Goal: Transaction & Acquisition: Purchase product/service

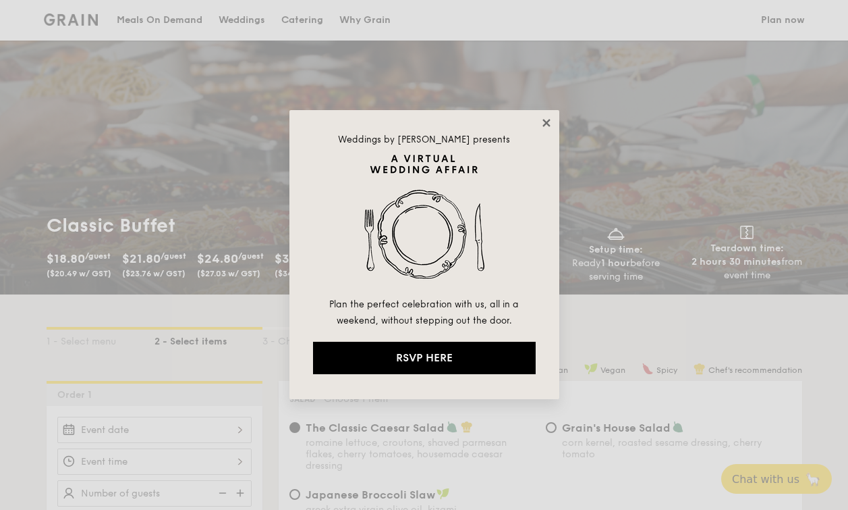
click at [545, 120] on icon at bounding box center [546, 122] width 7 height 7
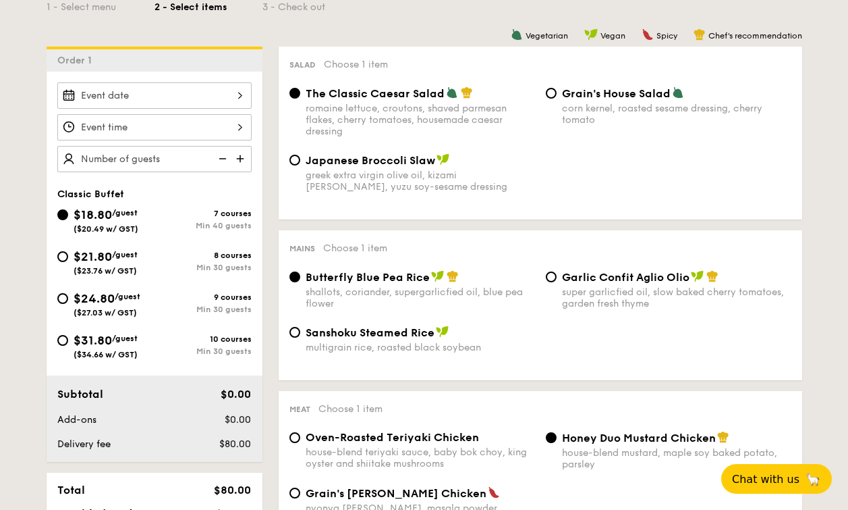
scroll to position [333, 0]
click at [130, 256] on span "/guest" at bounding box center [125, 254] width 26 height 9
click at [68, 256] on input "$21.80 /guest ($23.76 w/ GST) 8 courses Min 30 guests" at bounding box center [62, 257] width 11 height 11
radio input "true"
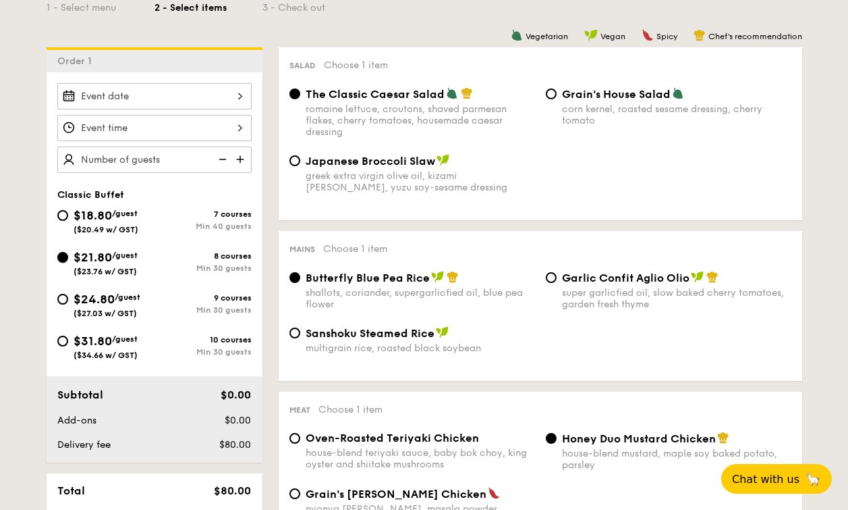
radio input "true"
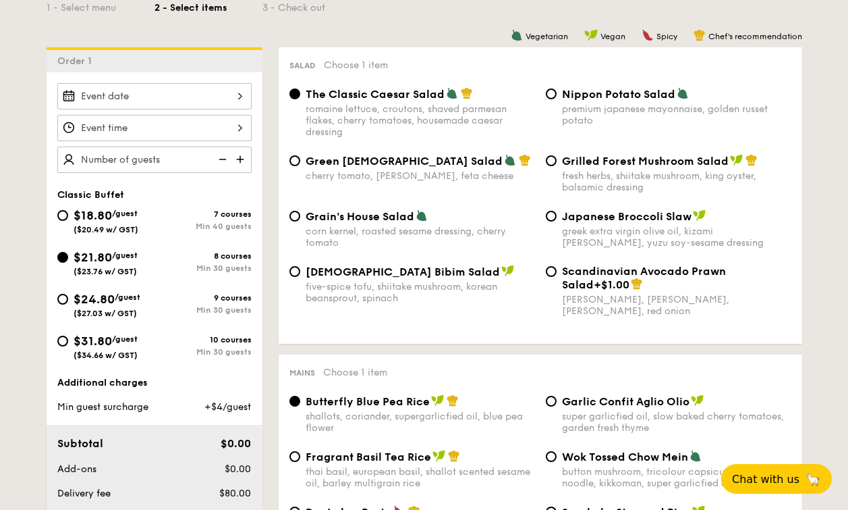
click at [120, 225] on span "($20.49 w/ GST)" at bounding box center [106, 229] width 65 height 9
click at [68, 221] on input "$18.80 /guest ($20.49 w/ GST) 7 courses Min 40 guests" at bounding box center [62, 215] width 11 height 11
radio input "true"
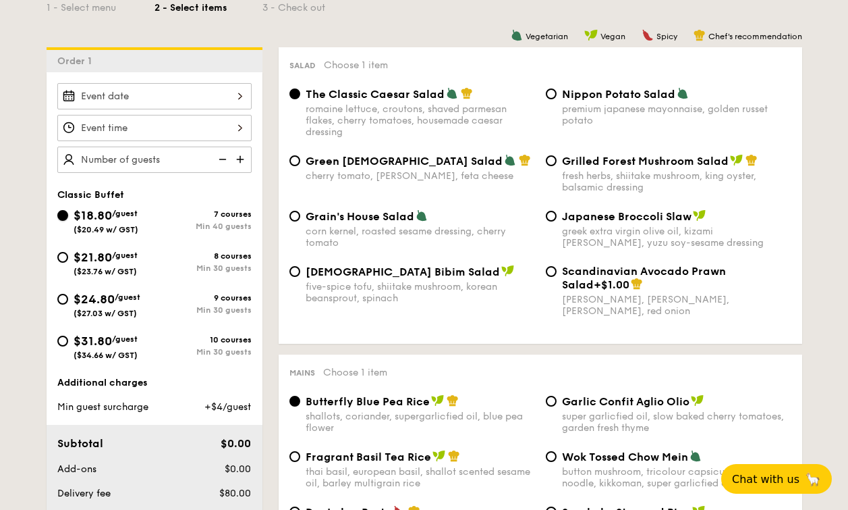
radio input "true"
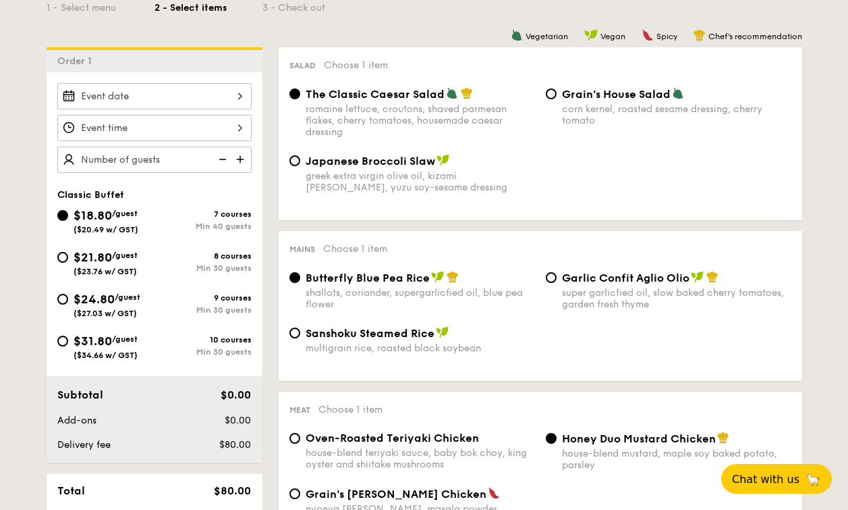
click at [124, 261] on div "$21.80 /guest ($23.76 w/ GST)" at bounding box center [106, 262] width 64 height 28
click at [68, 261] on input "$21.80 /guest ($23.76 w/ GST) 8 courses Min 30 guests" at bounding box center [62, 257] width 11 height 11
radio input "true"
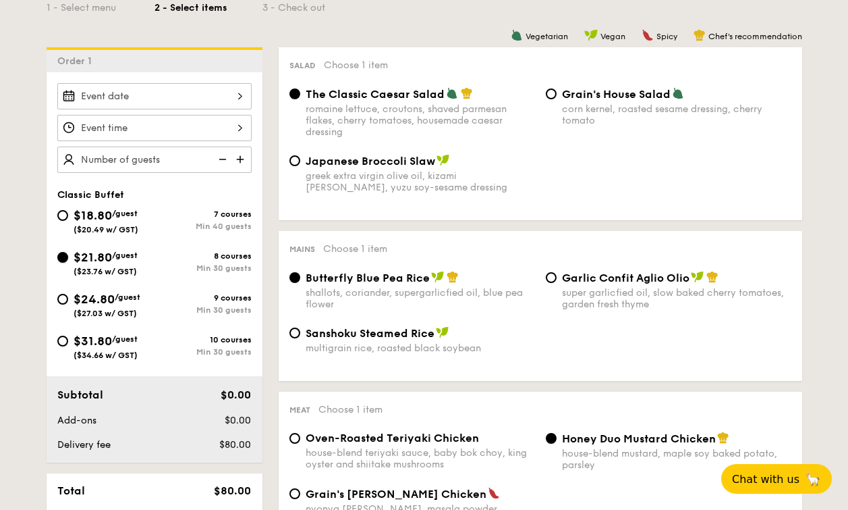
radio input "true"
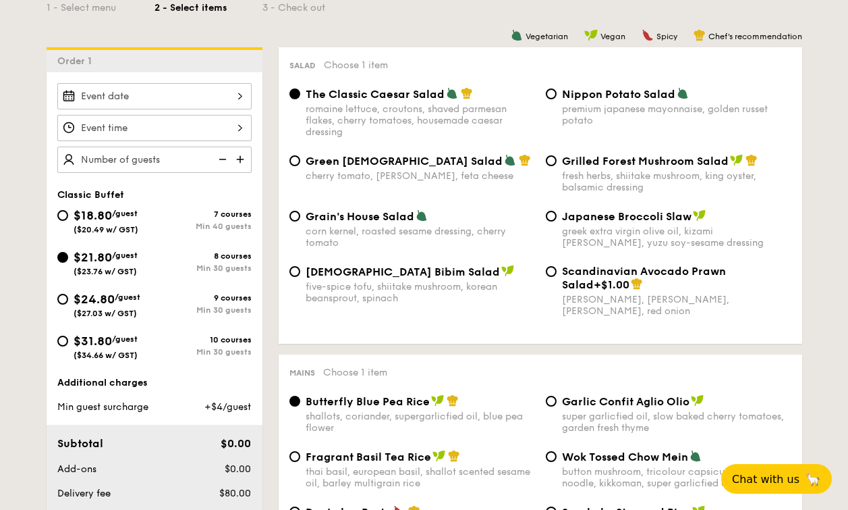
click at [126, 231] on span "($20.49 w/ GST)" at bounding box center [106, 229] width 65 height 9
click at [68, 221] on input "$18.80 /guest ($20.49 w/ GST) 7 courses Min 40 guests" at bounding box center [62, 215] width 11 height 11
radio input "true"
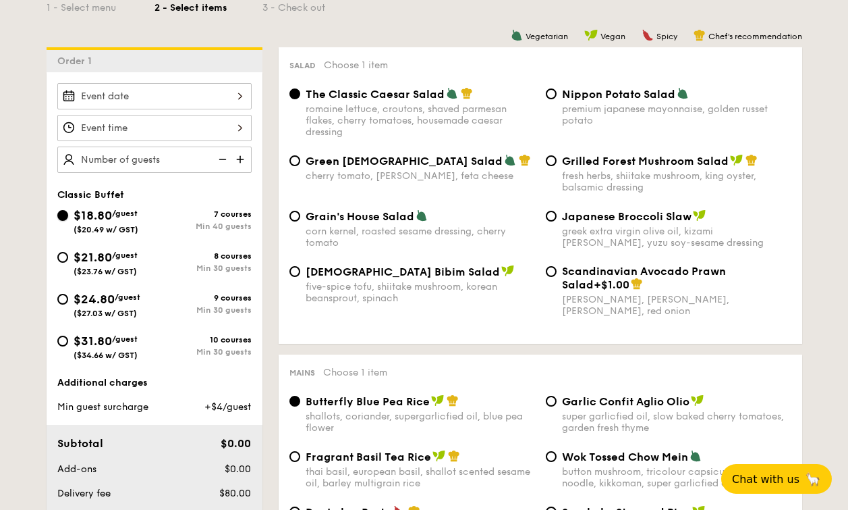
radio input "true"
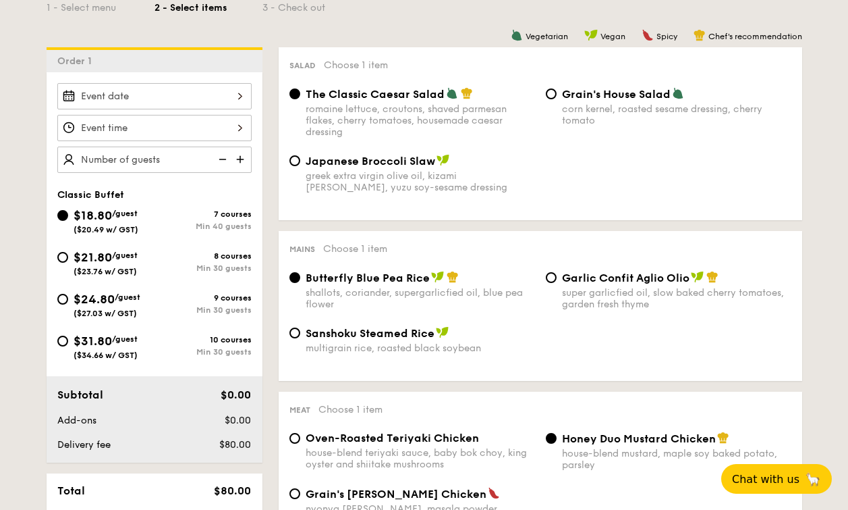
click at [134, 264] on div "$21.80 /guest ($23.76 w/ GST)" at bounding box center [106, 262] width 64 height 28
click at [68, 263] on input "$21.80 /guest ($23.76 w/ GST) 8 courses Min 30 guests" at bounding box center [62, 257] width 11 height 11
radio input "true"
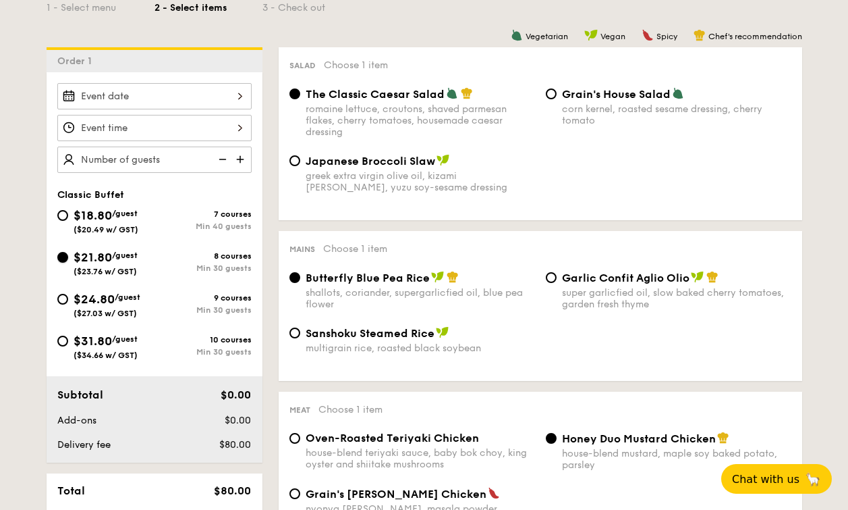
radio input "true"
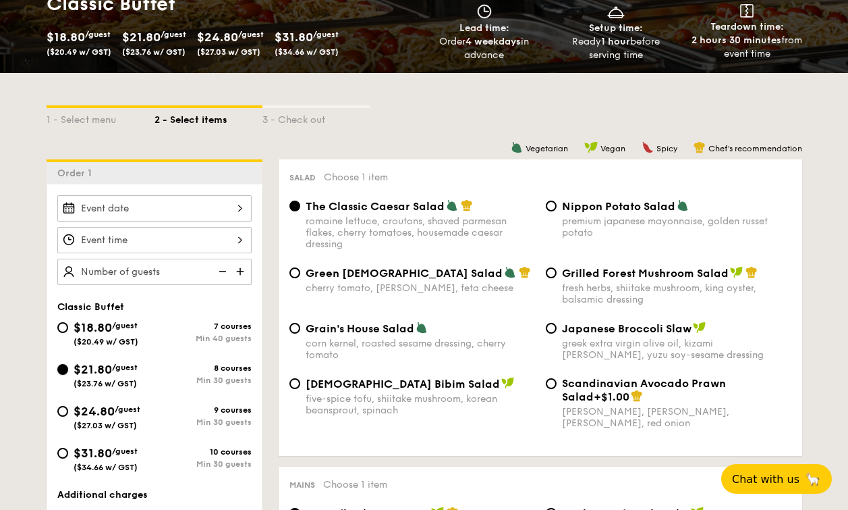
scroll to position [219, 0]
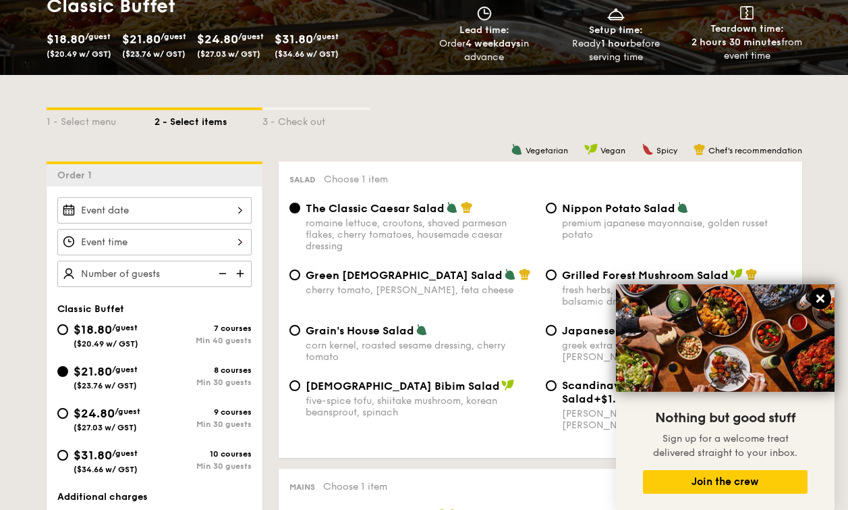
click at [825, 296] on icon at bounding box center [821, 298] width 12 height 12
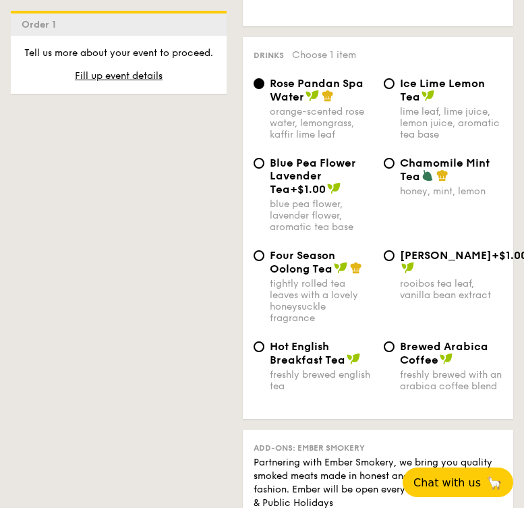
scroll to position [3885, 0]
